Goal: Information Seeking & Learning: Find contact information

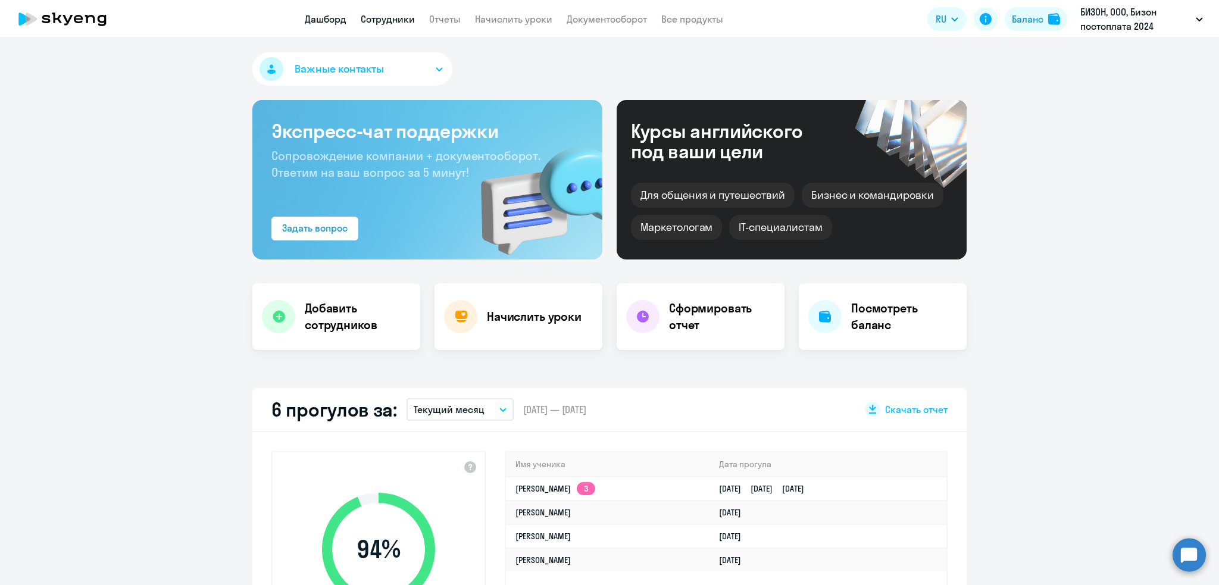
click at [382, 14] on link "Сотрудники" at bounding box center [388, 19] width 54 height 12
select select "30"
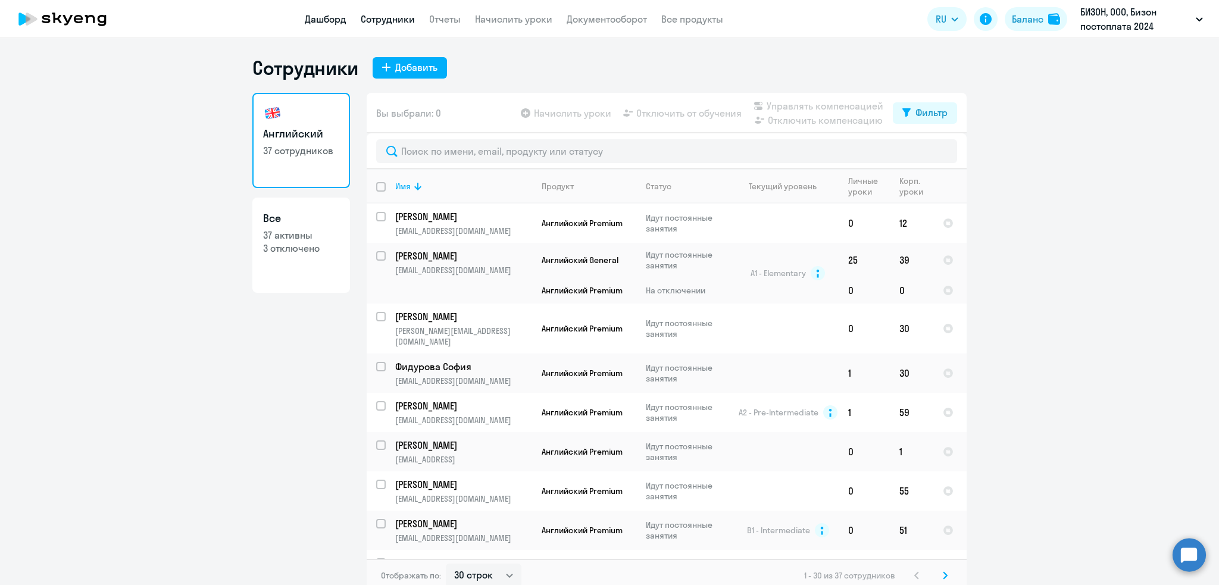
click at [328, 15] on link "Дашборд" at bounding box center [326, 19] width 42 height 12
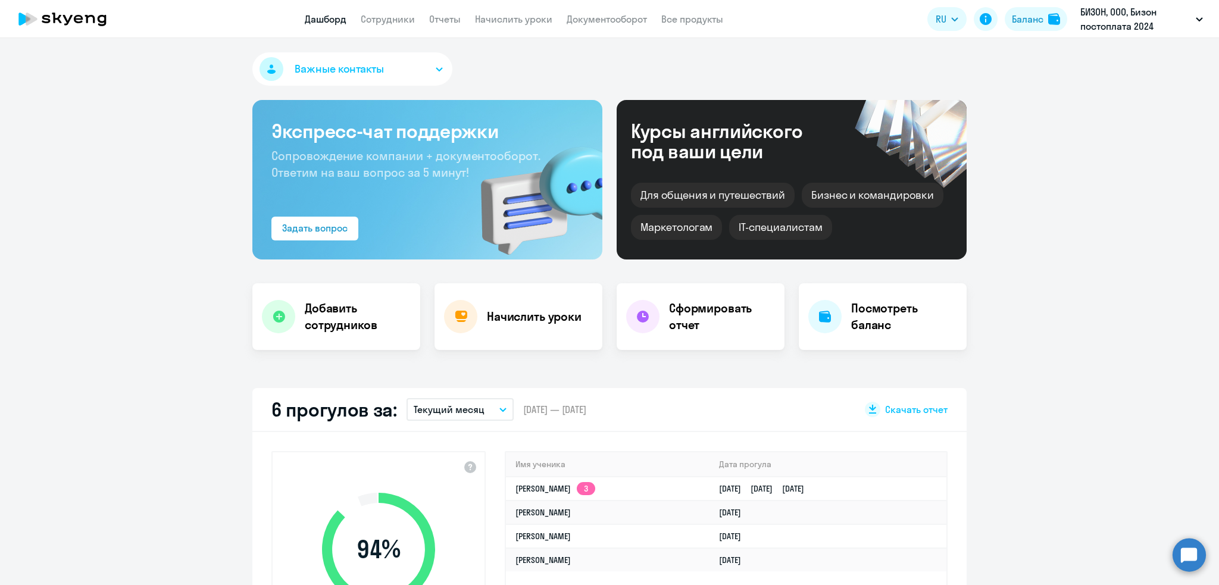
select select "30"
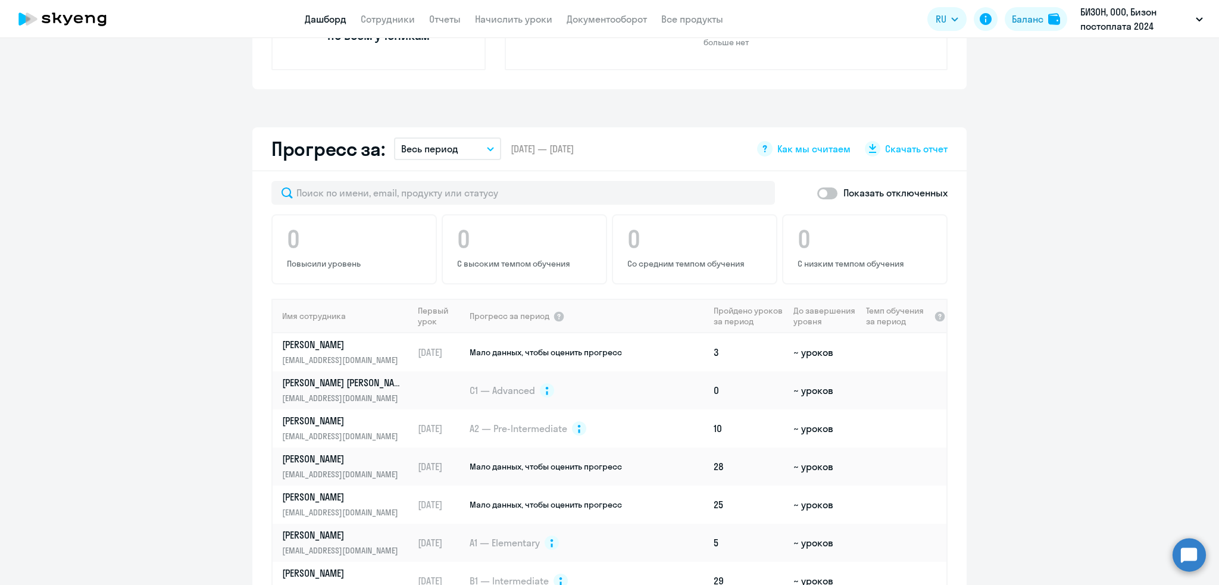
scroll to position [611, 0]
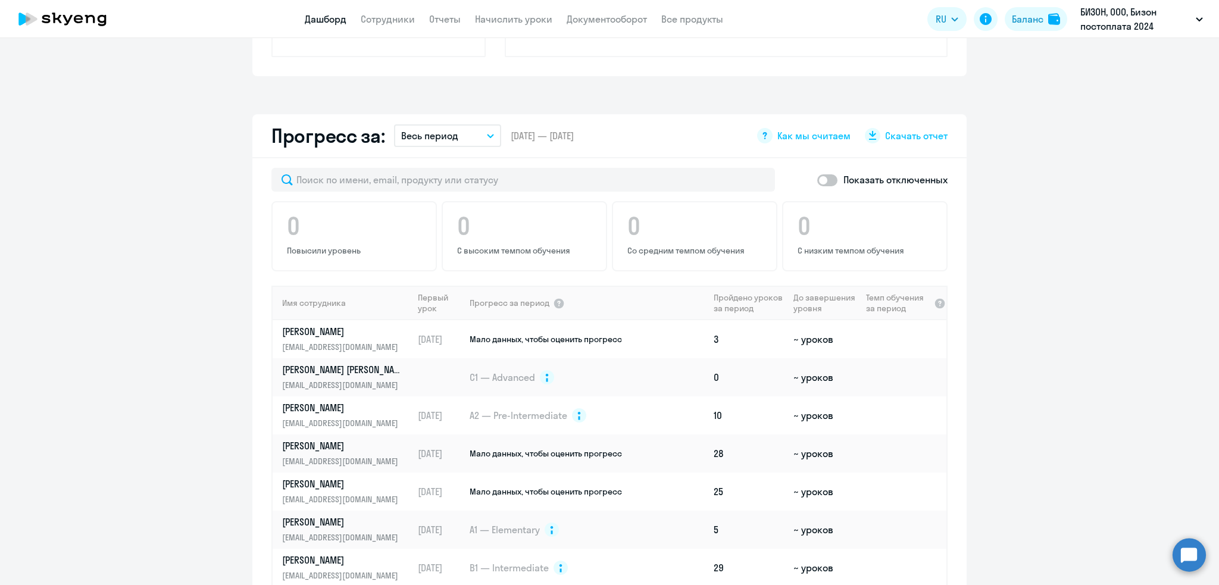
click at [429, 132] on p "Весь период" at bounding box center [429, 136] width 57 height 14
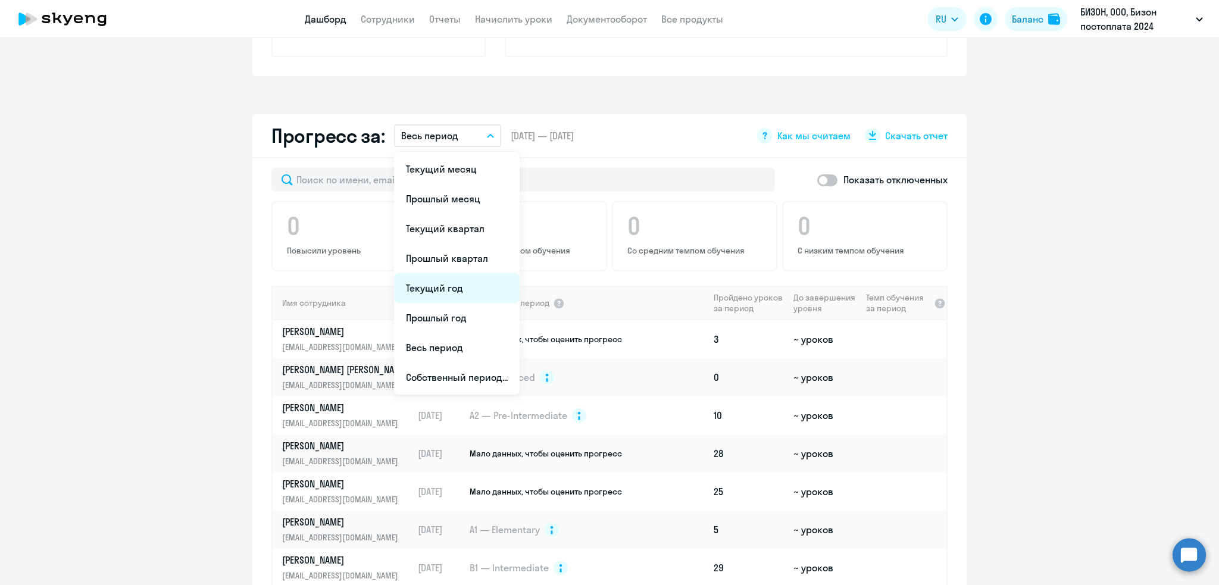
click at [433, 288] on li "Текущий год" at bounding box center [457, 288] width 126 height 30
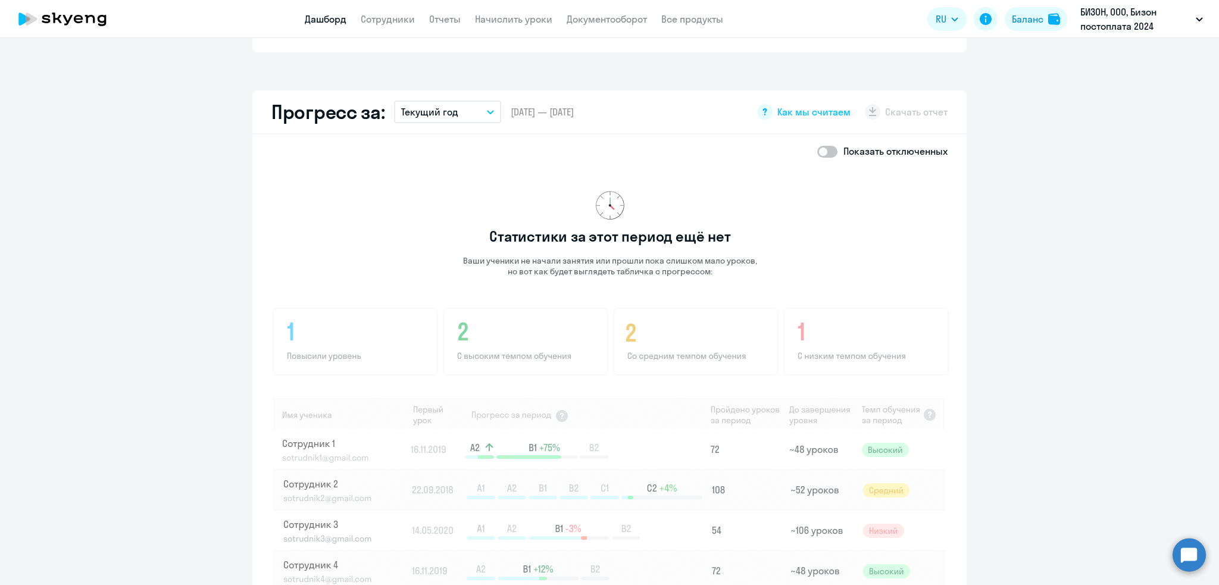
scroll to position [631, 0]
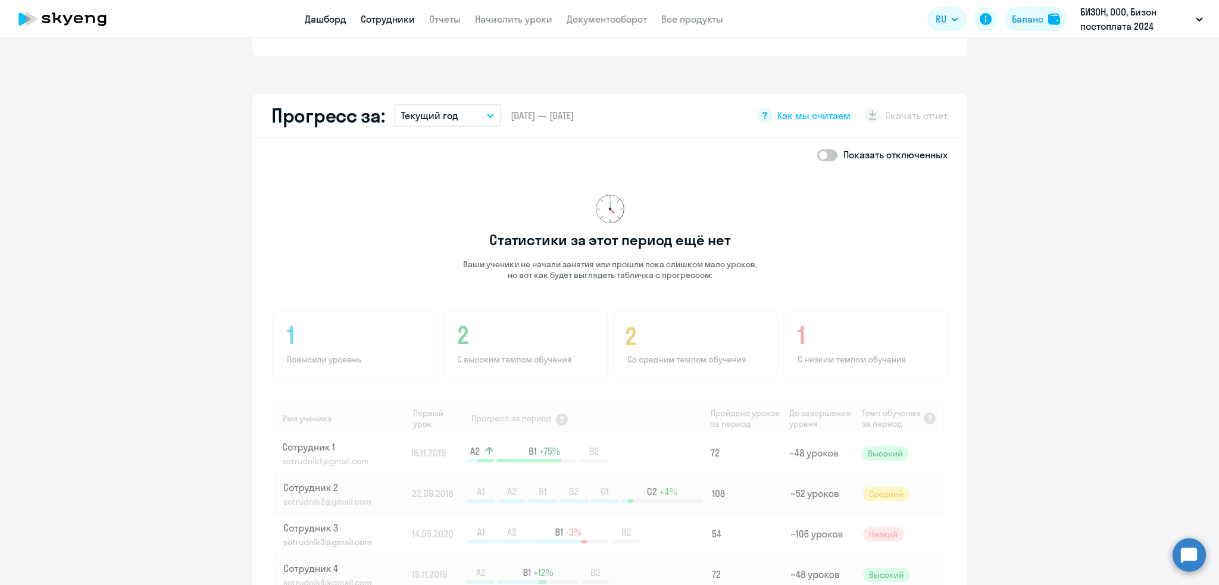
click at [386, 18] on link "Сотрудники" at bounding box center [388, 19] width 54 height 12
select select "30"
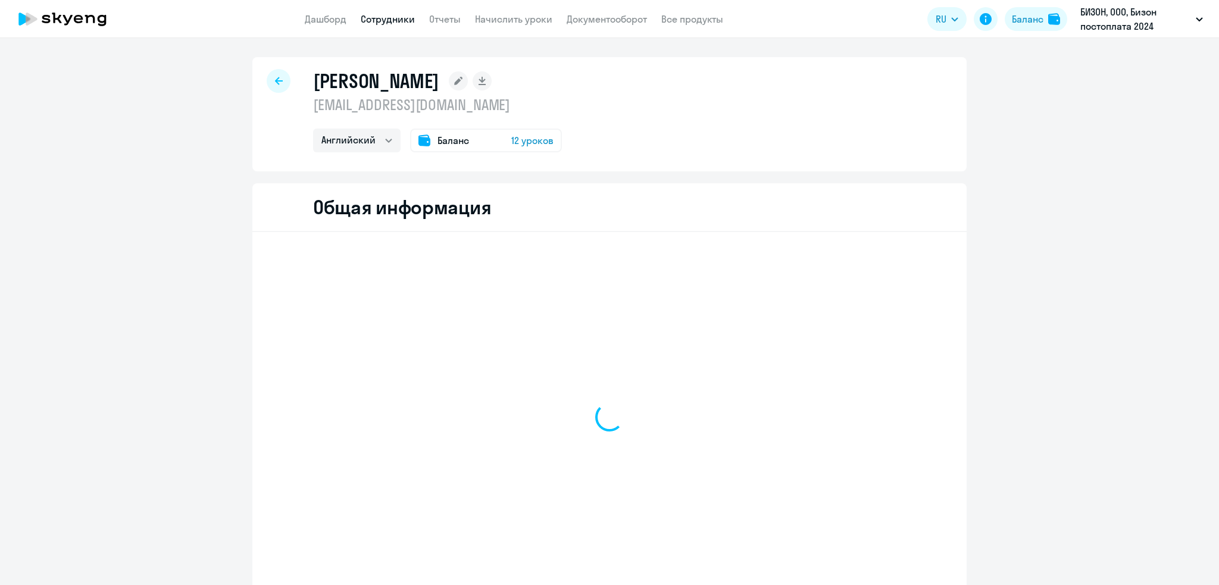
select select "english"
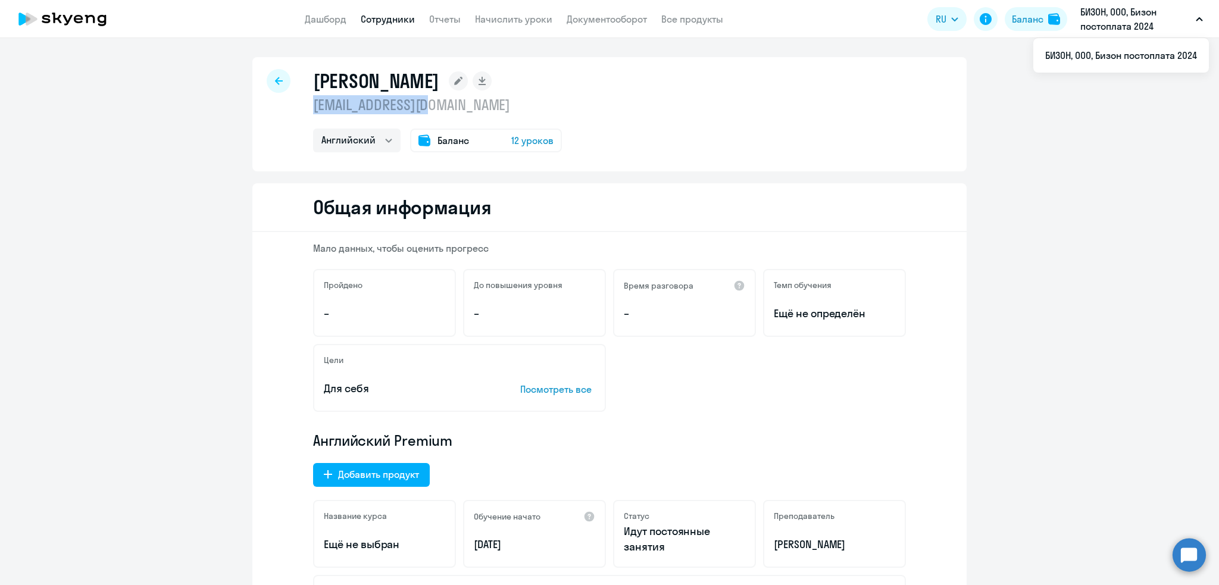
drag, startPoint x: 458, startPoint y: 113, endPoint x: 307, endPoint y: 100, distance: 151.8
click at [313, 100] on p "[EMAIL_ADDRESS][DOMAIN_NAME]" at bounding box center [437, 104] width 249 height 19
copy p "[EMAIL_ADDRESS][DOMAIN_NAME]"
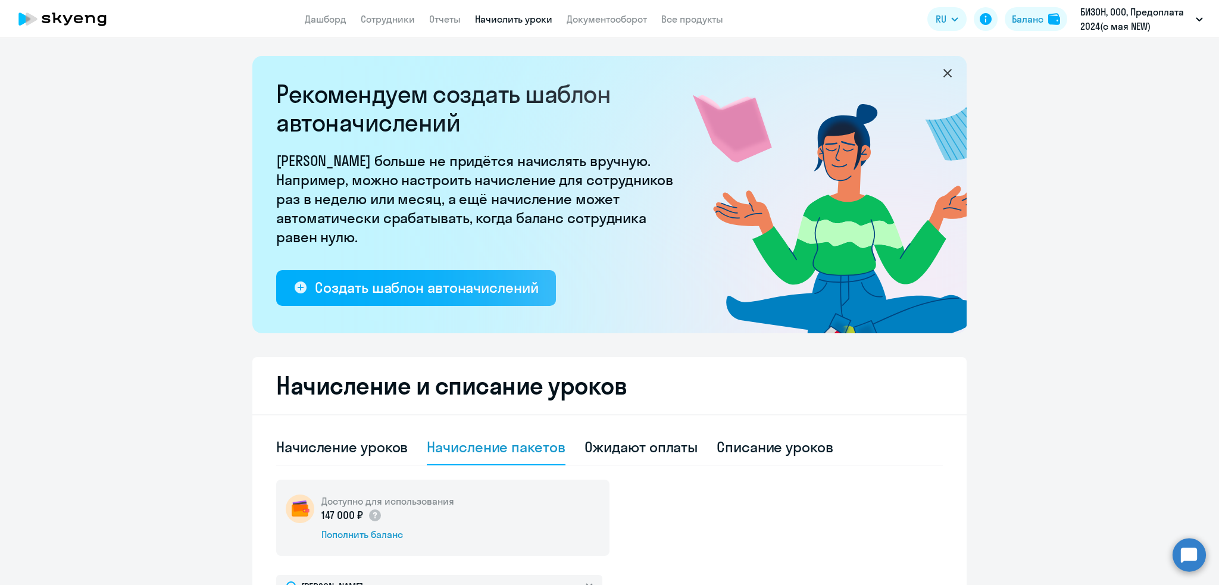
select select "10"
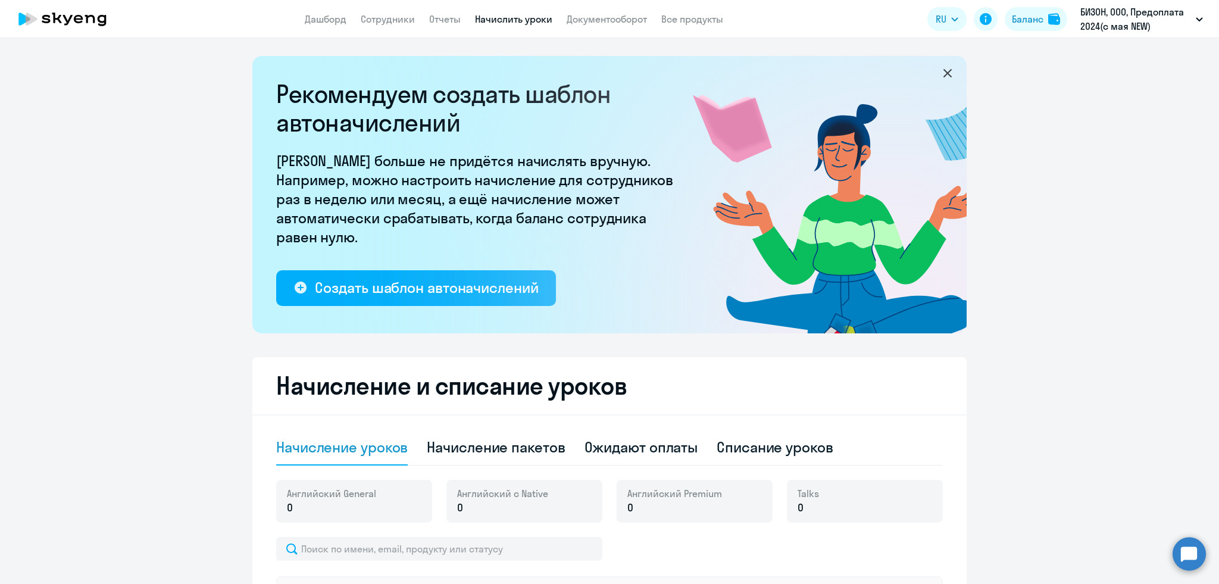
select select "10"
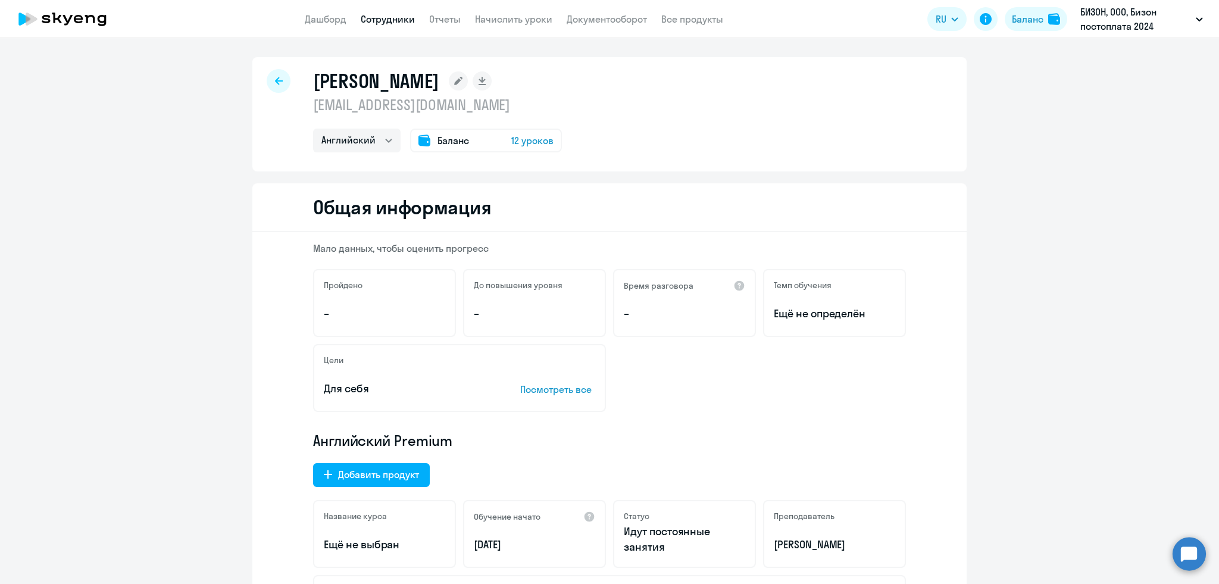
select select "english"
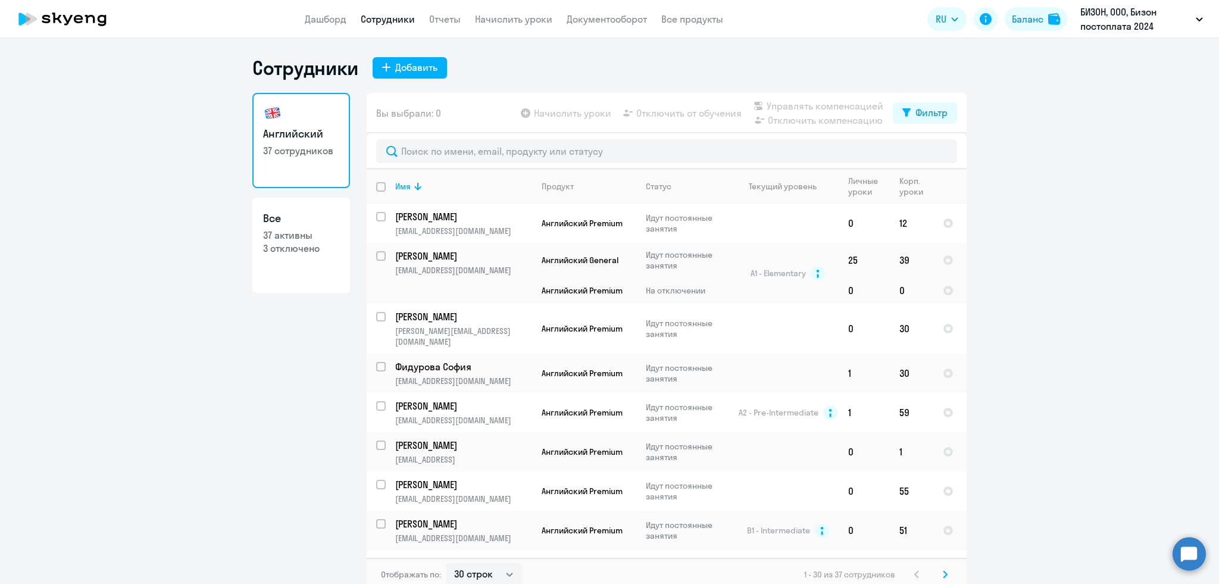
select select "30"
